Goal: Communication & Community: Ask a question

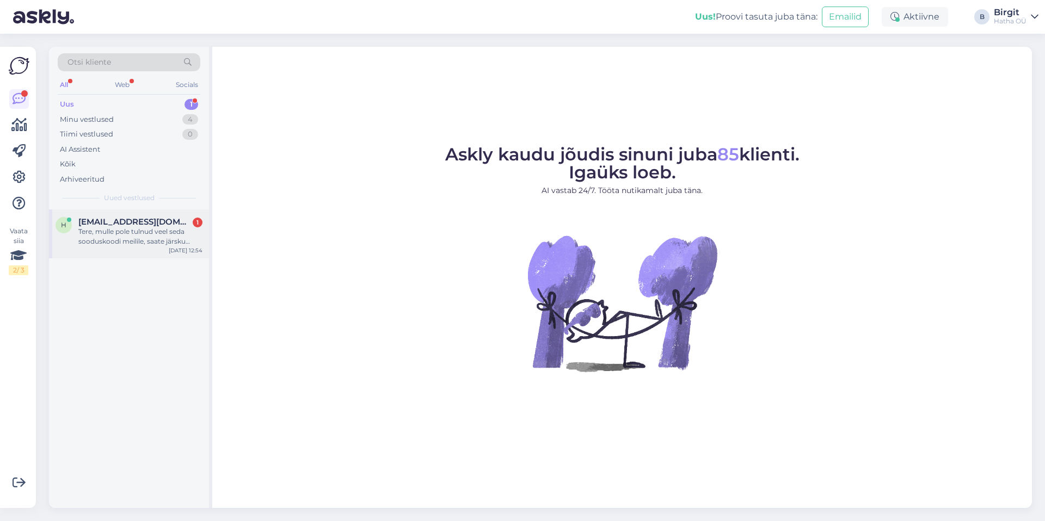
click at [128, 237] on div "Tere, mulle pole tulnud veel seda sooduskoodi meilile, saate järsku saata uuesti" at bounding box center [140, 237] width 124 height 20
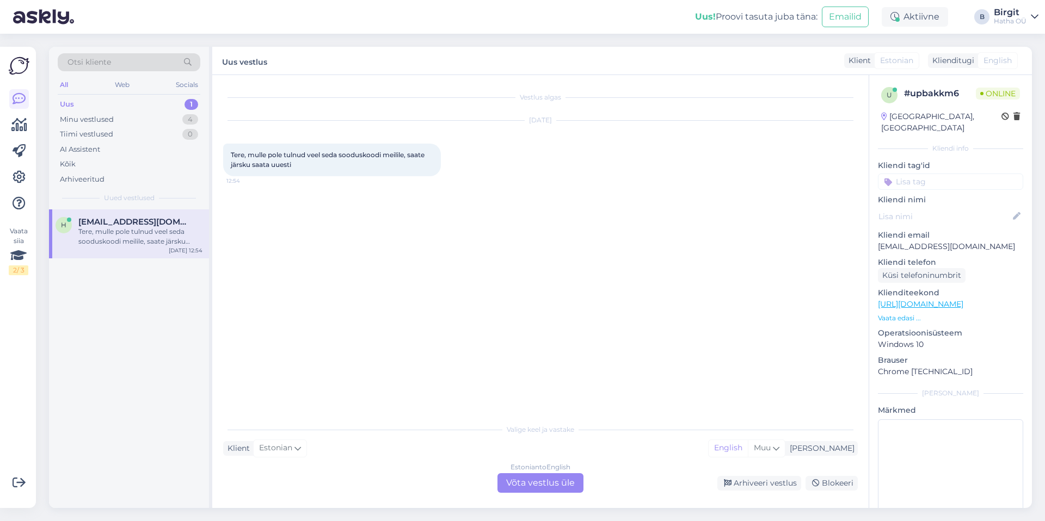
click at [550, 480] on div "Estonian to English Võta vestlus üle" at bounding box center [540, 483] width 86 height 20
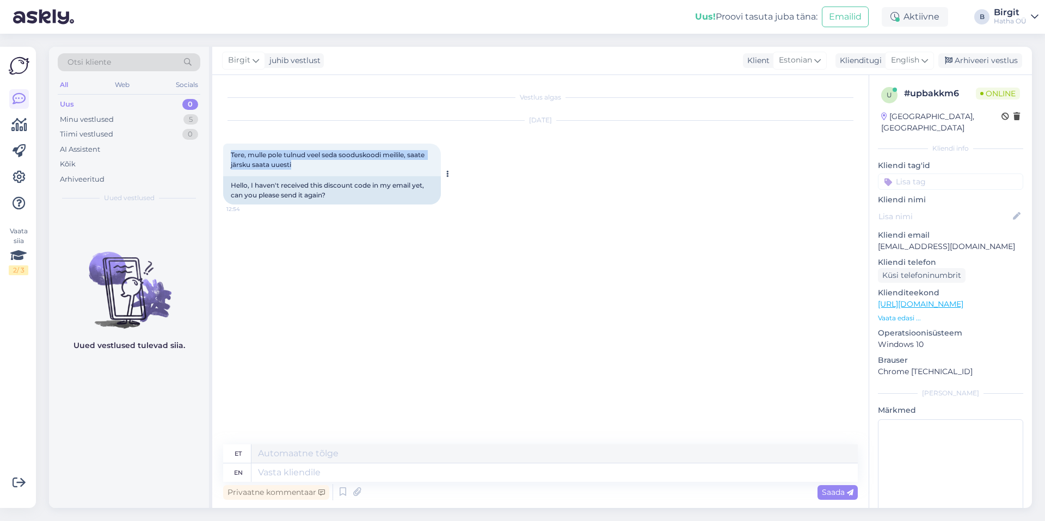
drag, startPoint x: 230, startPoint y: 151, endPoint x: 334, endPoint y: 174, distance: 106.3
click at [334, 174] on div "Tere, mulle pole tulnud veel seda sooduskoodi meilile, saate järsku saata uuest…" at bounding box center [332, 160] width 218 height 33
copy span "Tere, mulle pole tulnud veel seda sooduskoodi meilile, saate järsku saata uuesti"
click at [890, 56] on div "English" at bounding box center [909, 60] width 49 height 17
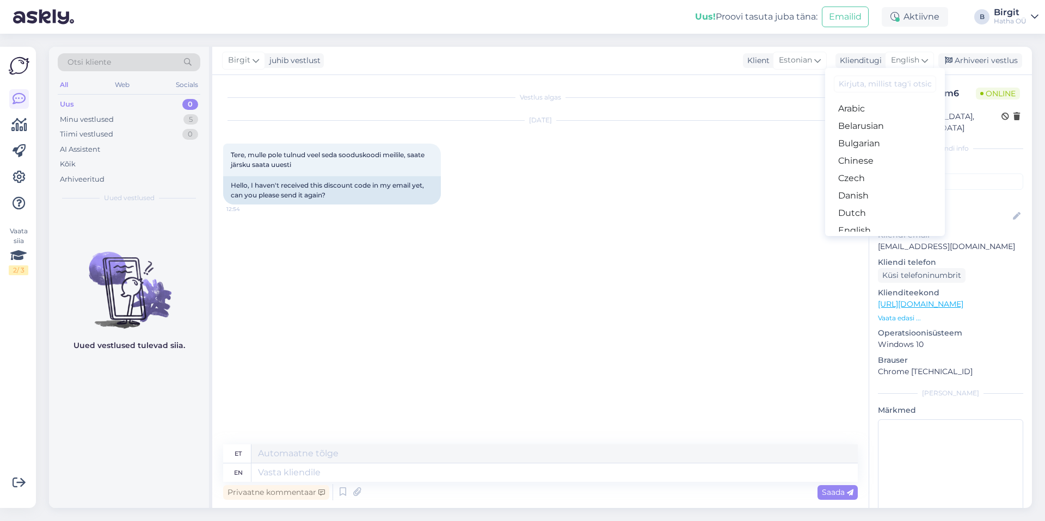
click at [883, 83] on input at bounding box center [885, 84] width 102 height 17
type input "w"
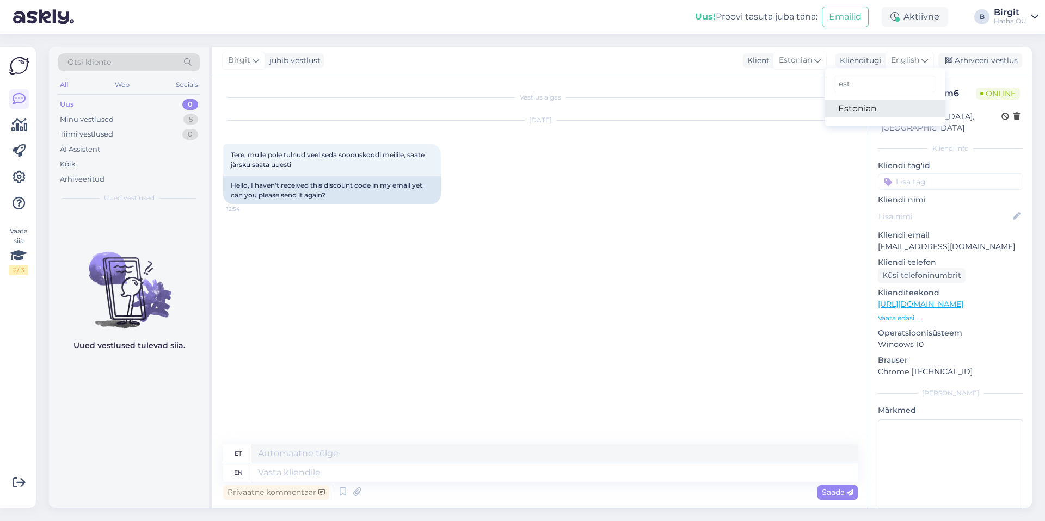
type input "est"
click at [892, 101] on link "Estonian" at bounding box center [885, 108] width 120 height 17
click at [387, 465] on textarea at bounding box center [540, 470] width 634 height 23
click at [326, 463] on textarea at bounding box center [540, 470] width 634 height 23
paste textarea "Tere! Aitäh [PERSON_NAME] andmast. Palun kontrollige igaks juhuks ka rämpsposti…"
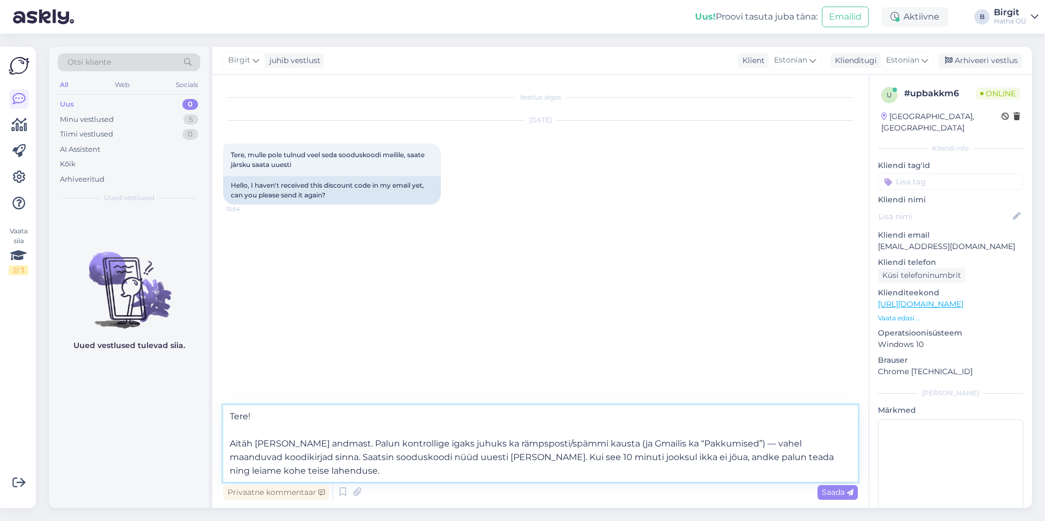
click at [254, 442] on textarea "Tere! Aitäh [PERSON_NAME] andmast. Palun kontrollige igaks juhuks ka rämpsposti…" at bounding box center [540, 443] width 634 height 77
drag, startPoint x: 395, startPoint y: 443, endPoint x: 451, endPoint y: 443, distance: 56.0
click at [451, 443] on textarea "Tere! Aitäh, et meiega ühendust võtsid. [PERSON_NAME] andmast. Palun kontrollig…" at bounding box center [540, 443] width 634 height 77
drag, startPoint x: 454, startPoint y: 443, endPoint x: 458, endPoint y: 439, distance: 5.8
click at [454, 443] on textarea "Tere! Aitäh, et meiega ühendust võtsid.. Palun kontrollige igaks juhuks ka rämp…" at bounding box center [540, 443] width 634 height 77
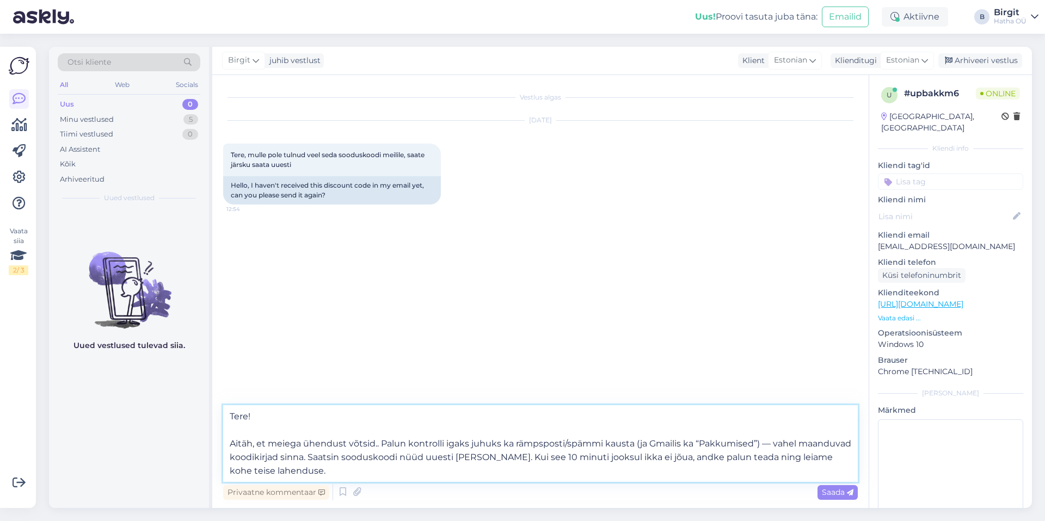
drag, startPoint x: 335, startPoint y: 458, endPoint x: 286, endPoint y: 457, distance: 49.0
click at [286, 457] on textarea "Tere! Aitäh, et meiega ühendust võtsid.. Palun kontrolli igaks juhuks ka rämpsp…" at bounding box center [540, 443] width 634 height 77
drag, startPoint x: 365, startPoint y: 457, endPoint x: 559, endPoint y: 475, distance: 195.7
click at [559, 475] on textarea "Tere! Aitäh, et meiega ühendust võtsid.. Palun kontrolli igaks juhuks ka rämpsp…" at bounding box center [540, 443] width 634 height 77
drag, startPoint x: 274, startPoint y: 474, endPoint x: 221, endPoint y: 404, distance: 87.8
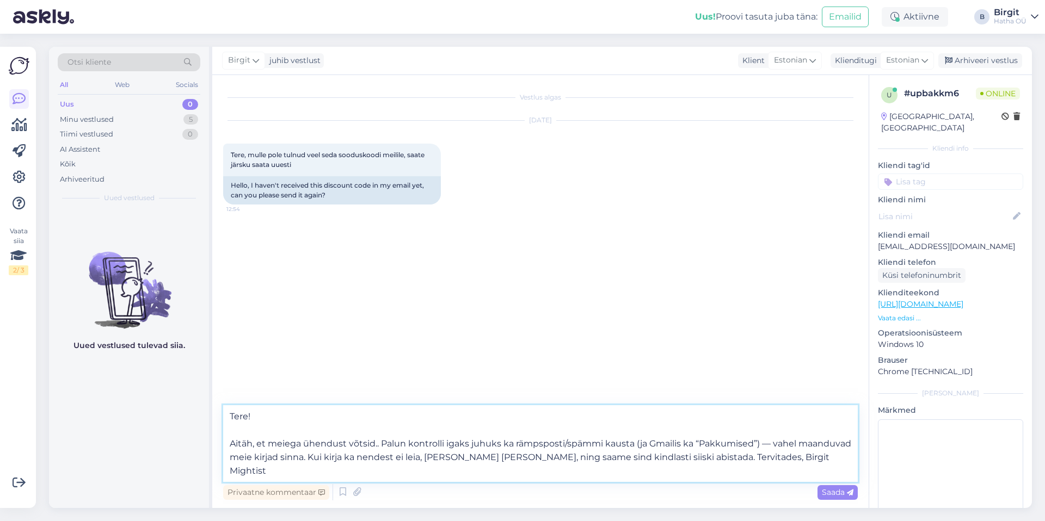
click at [221, 404] on div "Vestlus algas [DATE] Tere, mulle pole tulnud veel seda sooduskoodi meilile, saa…" at bounding box center [540, 291] width 656 height 433
click at [339, 464] on textarea "Tere! Aitäh, et meiega ühendust võtsid.. Palun kontrolli igaks juhuks ka rämpsp…" at bounding box center [540, 443] width 634 height 77
type textarea "Tere! Aitäh, et meiega ühendust võtsid.. Palun kontrolli igaks juhuks ka rämpsp…"
click at [827, 496] on span "Saada" at bounding box center [838, 493] width 32 height 10
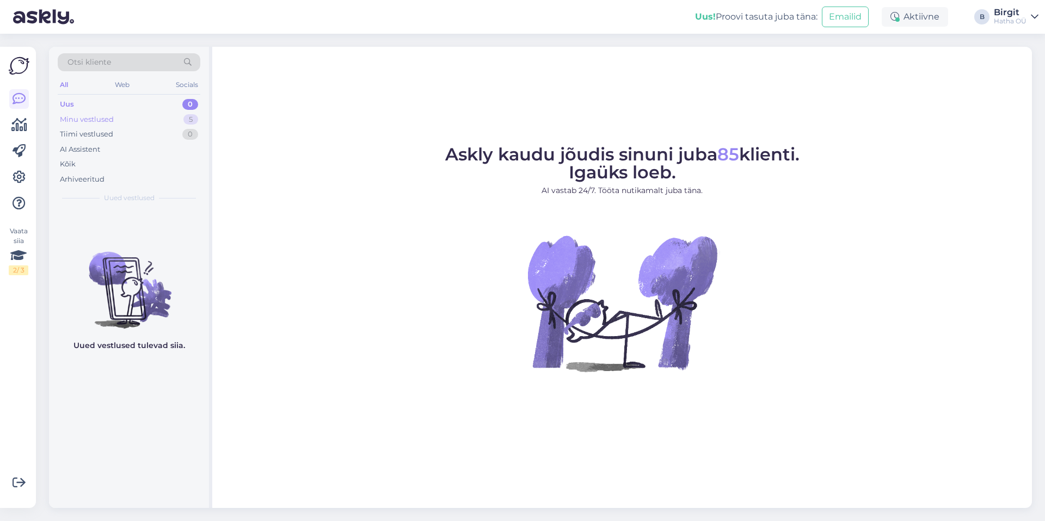
click at [110, 122] on div "Minu vestlused" at bounding box center [87, 119] width 54 height 11
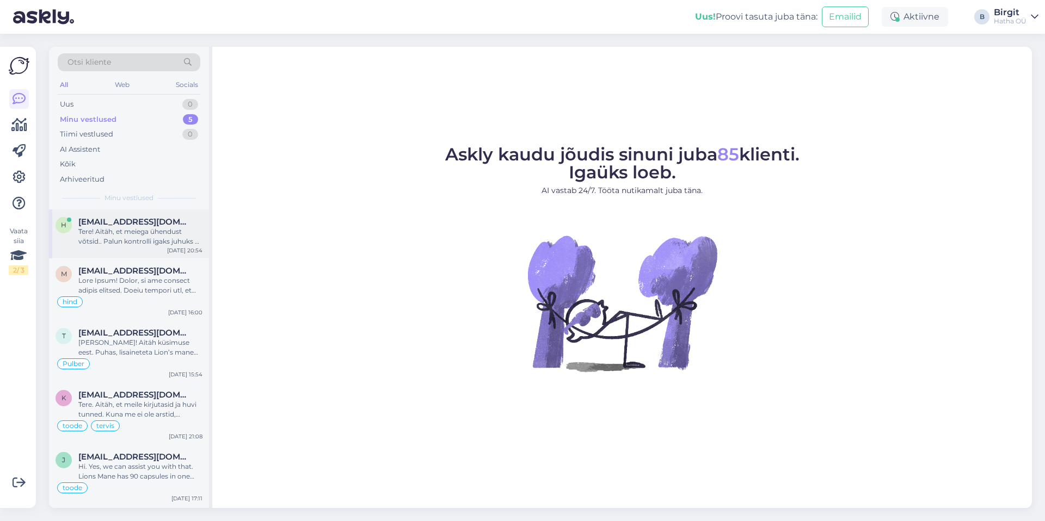
click at [124, 225] on span "[EMAIL_ADDRESS][DOMAIN_NAME]" at bounding box center [134, 222] width 113 height 10
